Goal: Ask a question

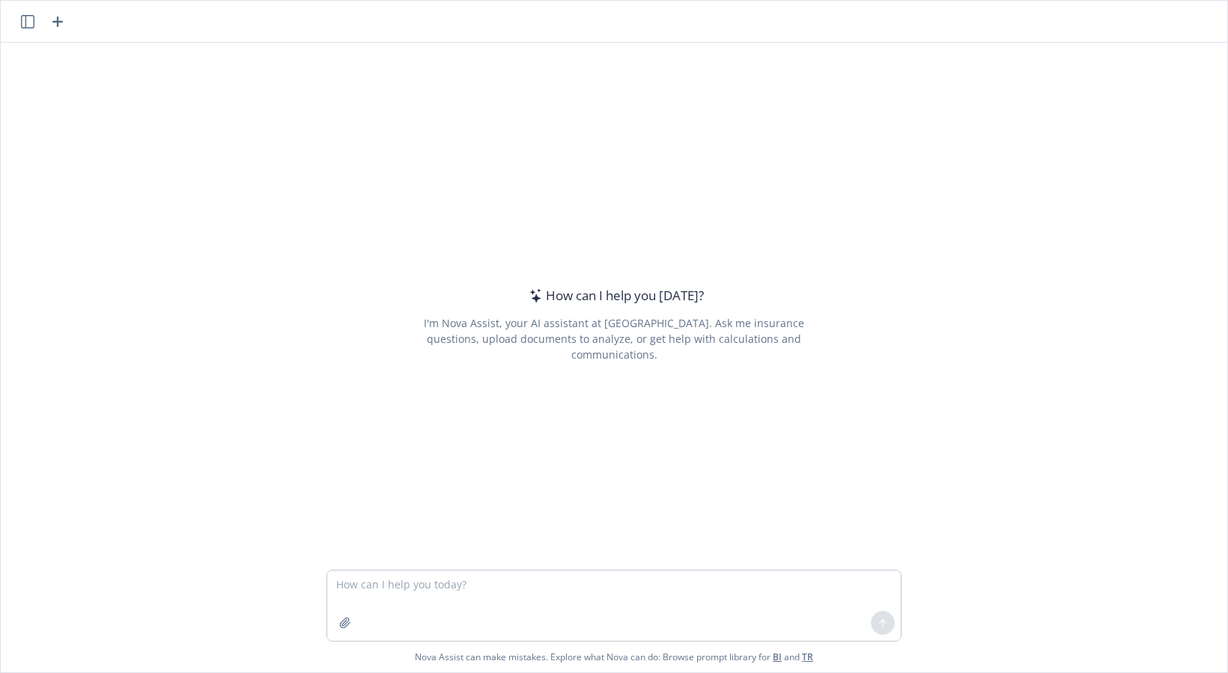
click at [369, 586] on textarea at bounding box center [614, 606] width 574 height 70
type textarea "F"
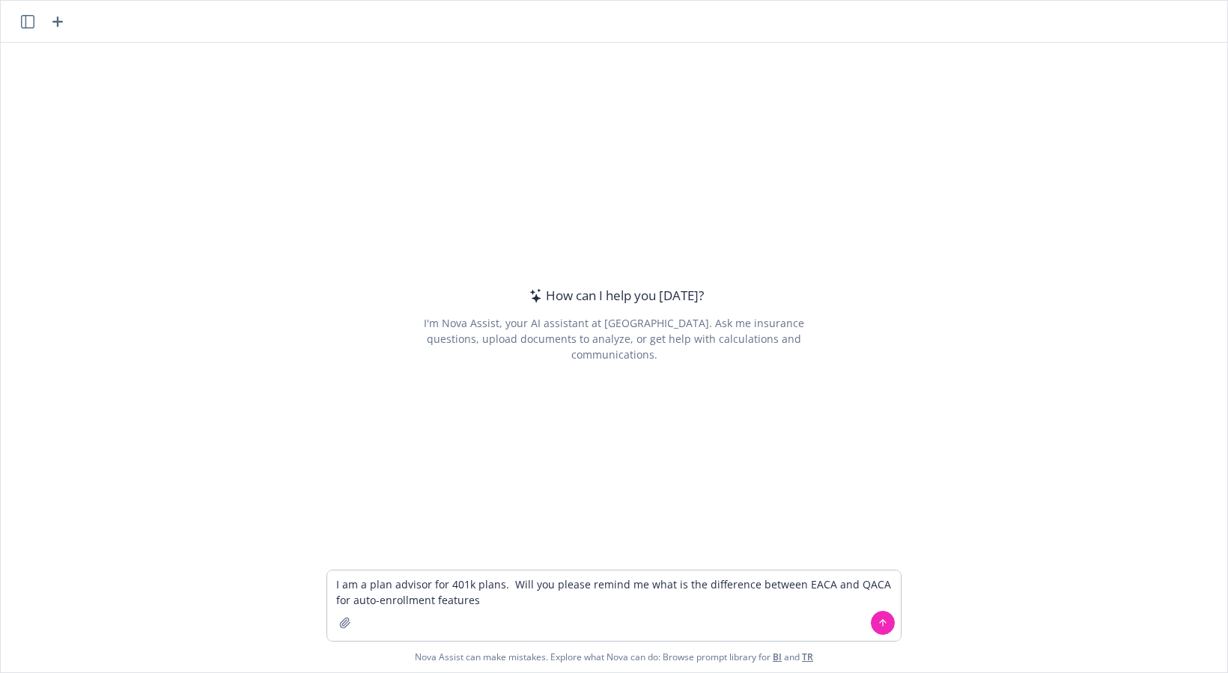
type textarea "I am a plan advisor for 401k plans. Will you please remind me what is the diffe…"
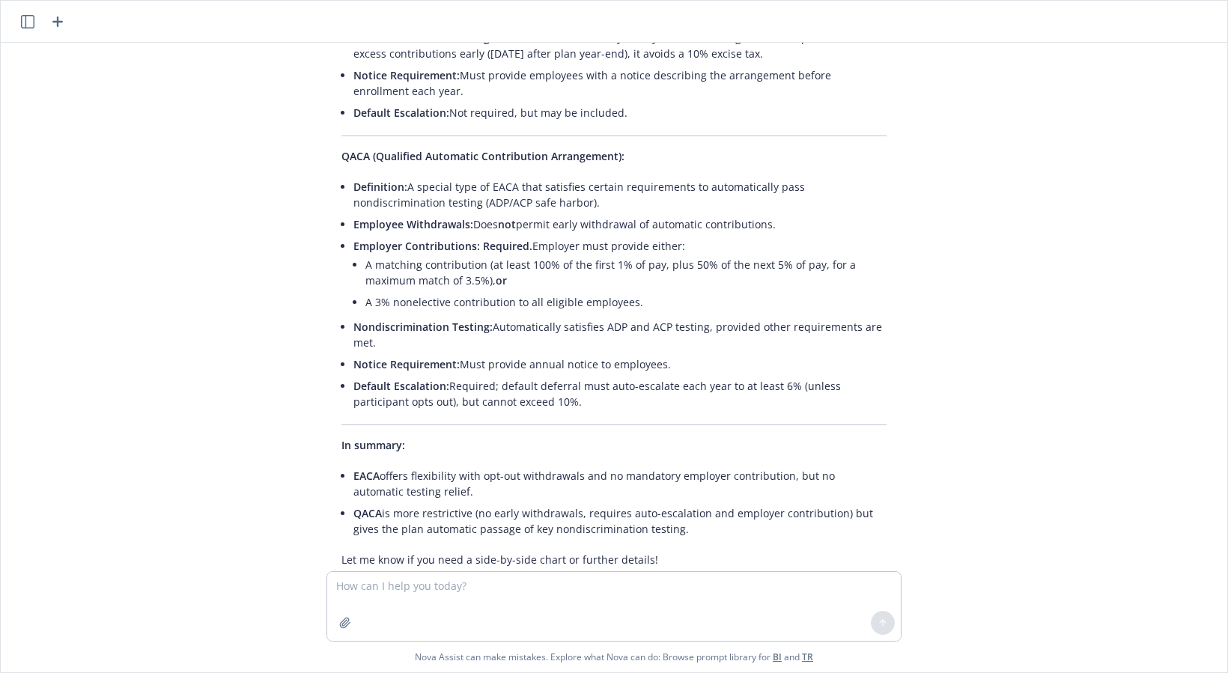
scroll to position [300, 0]
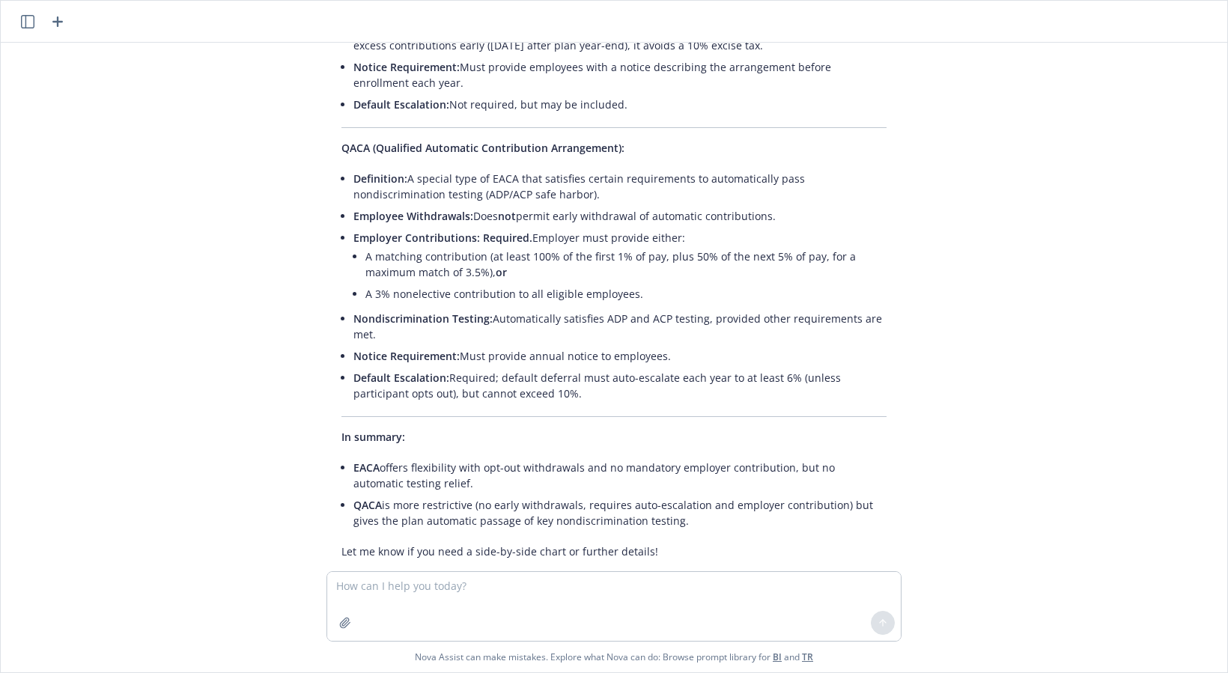
click at [405, 589] on textarea at bounding box center [614, 606] width 574 height 69
type textarea "What are the auto-enrollment and auto-increase parameters for both?"
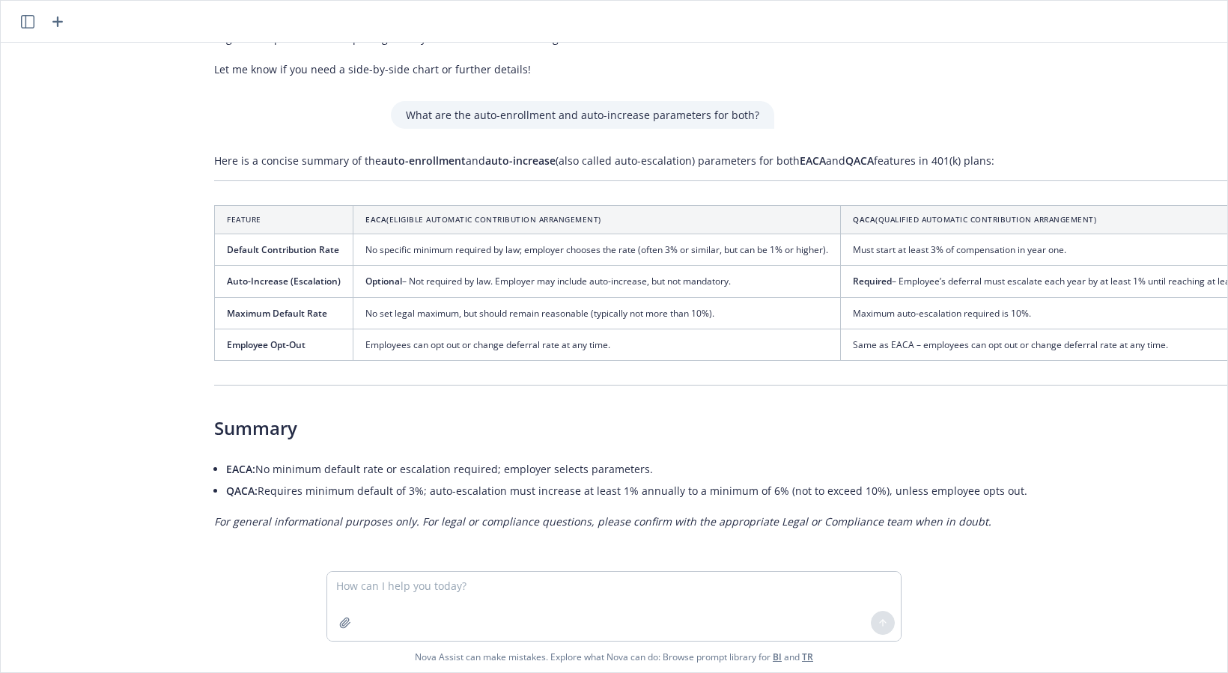
scroll to position [793, 107]
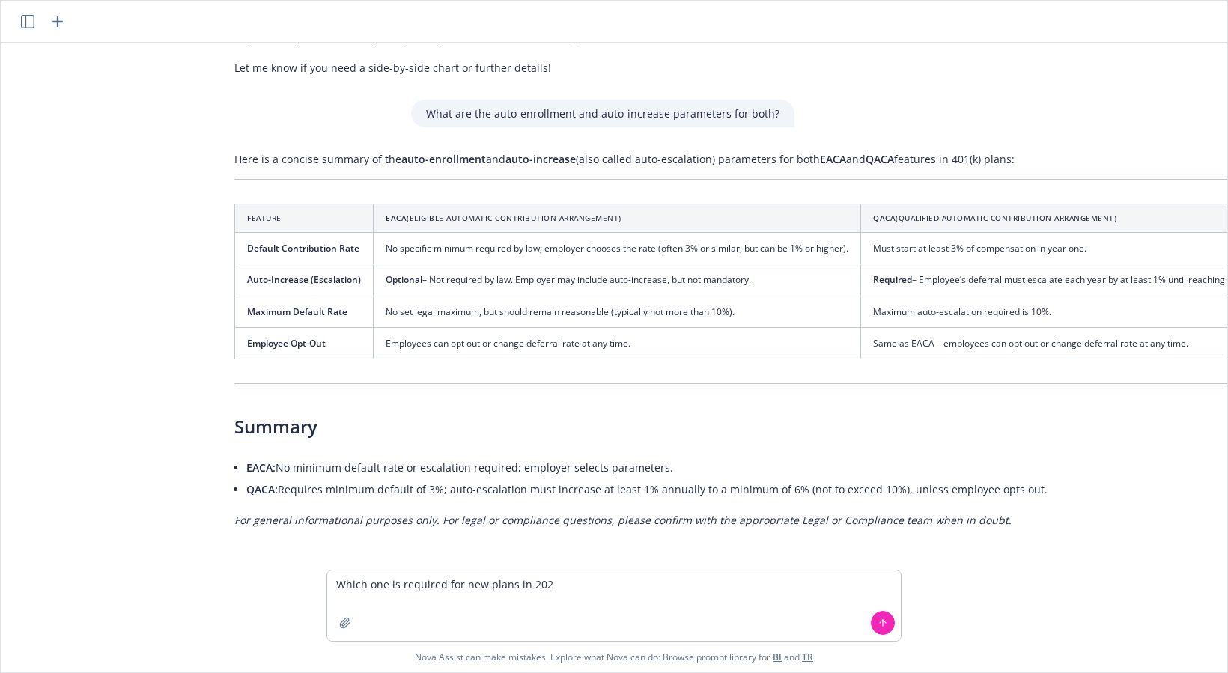
type textarea "Which one is required for new plans in [DATE]"
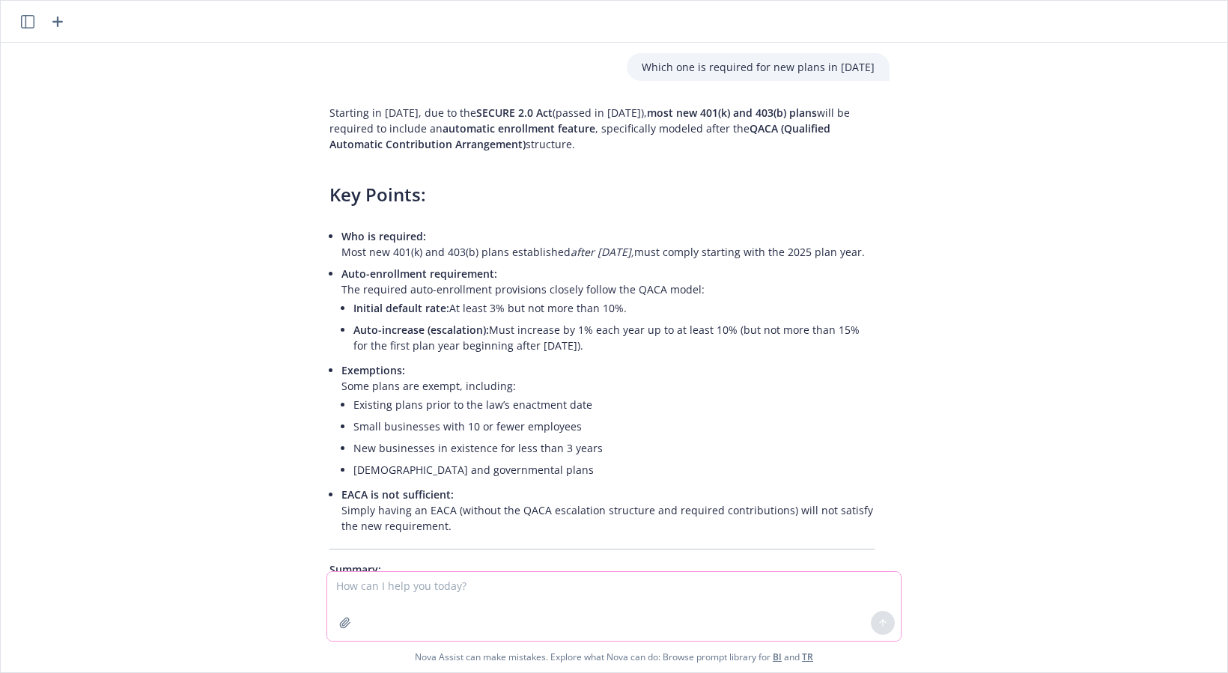
scroll to position [1432, 12]
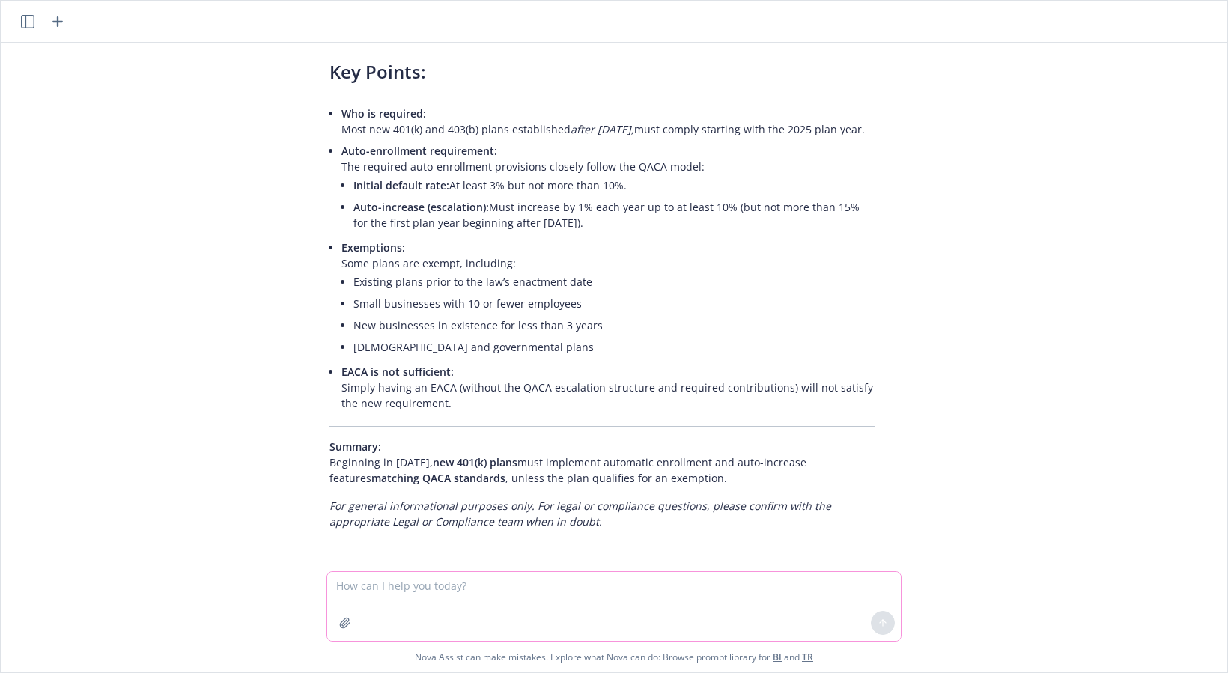
drag, startPoint x: 379, startPoint y: 585, endPoint x: 387, endPoint y: 591, distance: 10.2
click at [381, 587] on textarea at bounding box center [614, 606] width 574 height 69
type textarea "Do you choose EACA or QACA, or can you have both?"
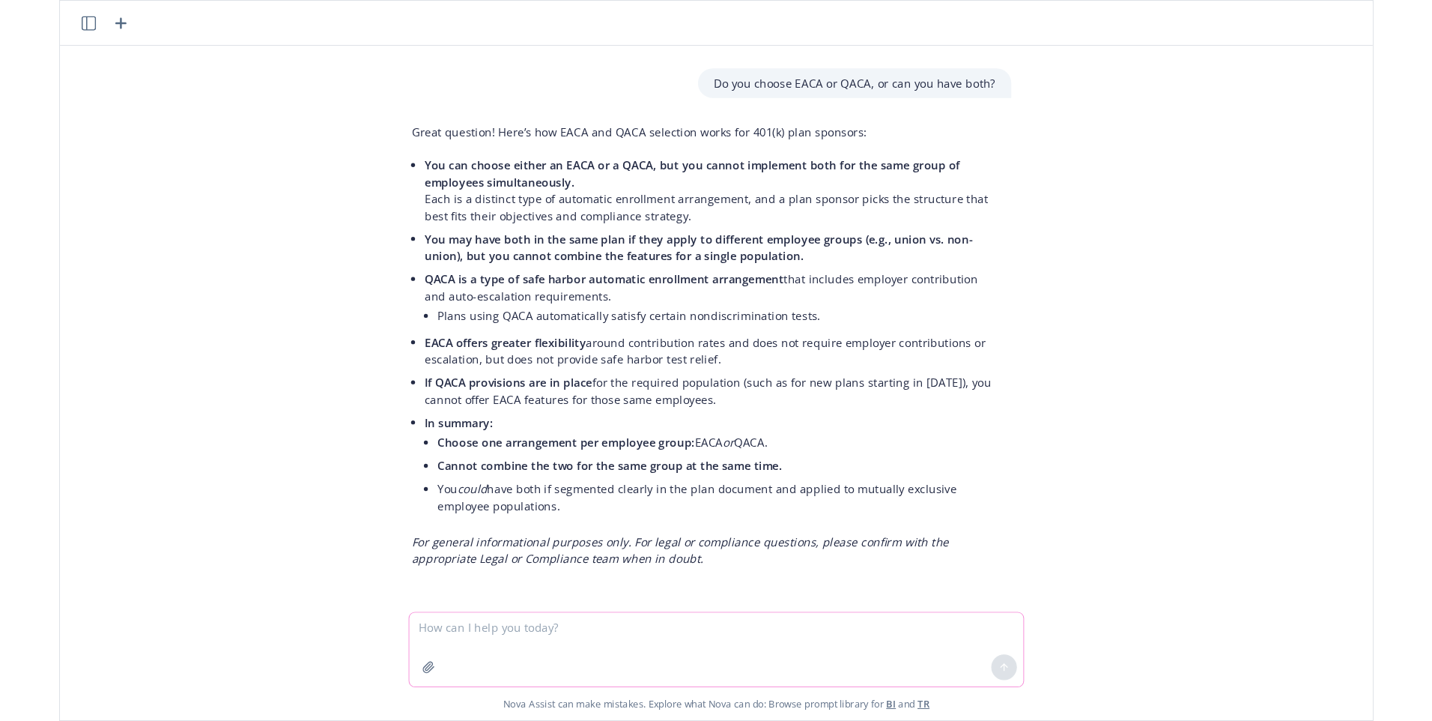
scroll to position [1875, 12]
